Goal: Transaction & Acquisition: Purchase product/service

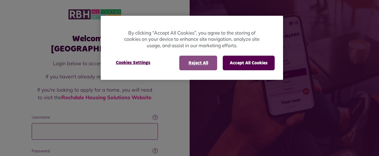
type input "**********"
click at [200, 62] on button "Reject All" at bounding box center [198, 63] width 38 height 15
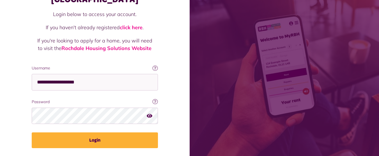
scroll to position [49, 0]
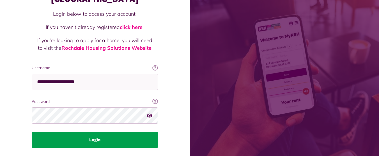
click at [89, 132] on button "Login" at bounding box center [95, 140] width 126 height 16
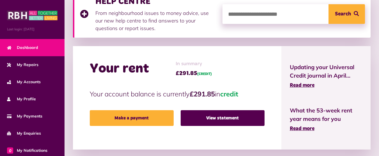
scroll to position [102, 0]
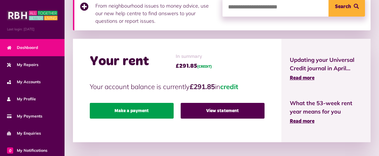
click at [145, 109] on link "Make a payment" at bounding box center [132, 111] width 84 height 16
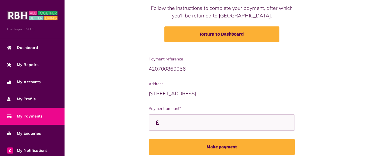
scroll to position [74, 0]
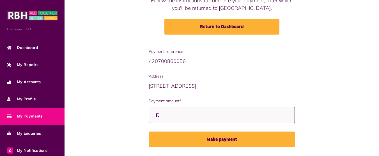
click at [168, 117] on input "Payment amount*" at bounding box center [222, 115] width 146 height 17
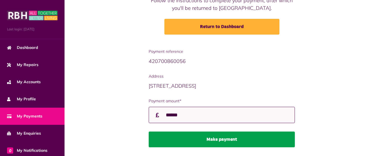
type input "******"
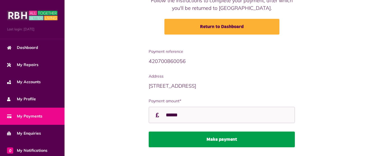
click at [222, 138] on button "Make payment" at bounding box center [222, 139] width 146 height 16
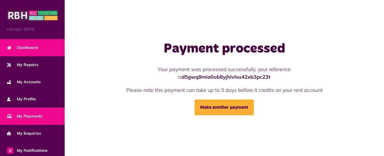
click at [37, 46] on span "Dashboard" at bounding box center [22, 48] width 31 height 6
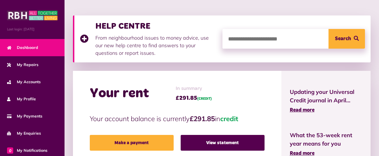
scroll to position [74, 0]
